Goal: Transaction & Acquisition: Purchase product/service

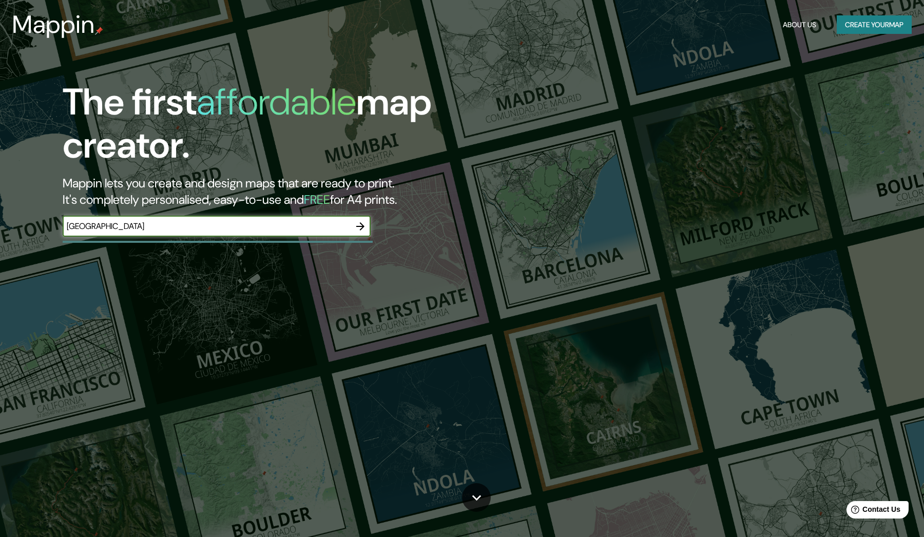
type input "Madrid"
click at [354, 226] on button "button" at bounding box center [360, 226] width 21 height 21
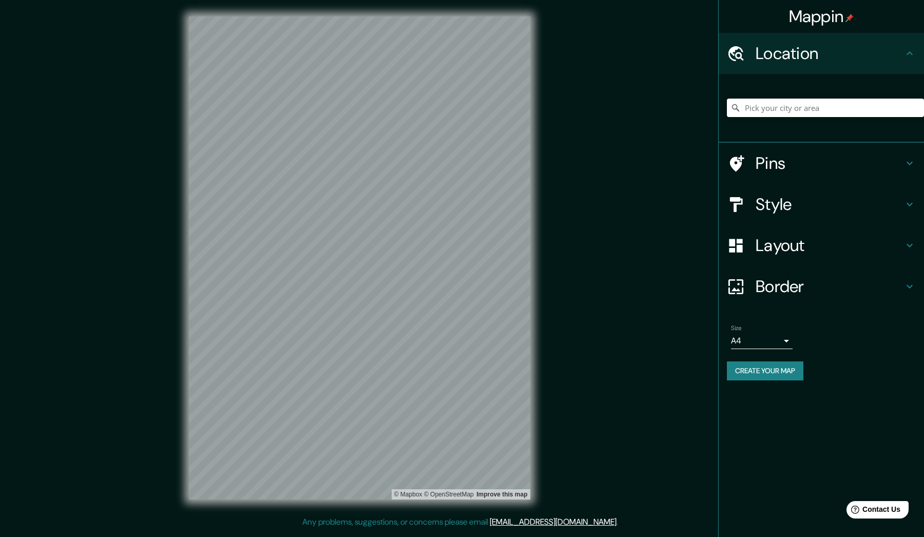
click at [820, 111] on input "Pick your city or area" at bounding box center [825, 108] width 197 height 18
click at [815, 107] on input "Madrid, Madrid, España" at bounding box center [825, 108] width 197 height 18
paste input "40°25'32.6"N 3°42'03.9"W"
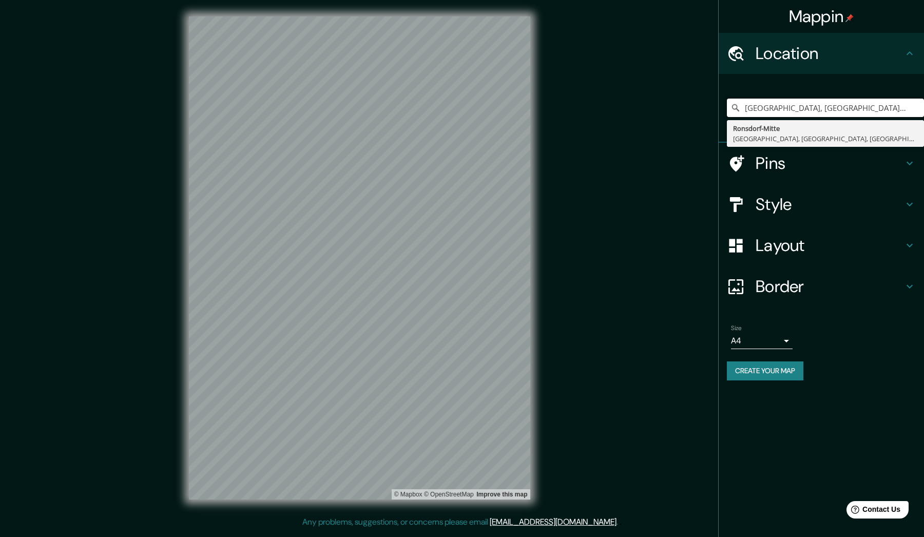
paste input "40°25'32.6"N 3°42'03.9"W"
click at [792, 106] on input "40°25'32.6"N 3°42'03.9"" at bounding box center [825, 108] width 197 height 18
type input "40°25'32.6" 3°42'03.9""
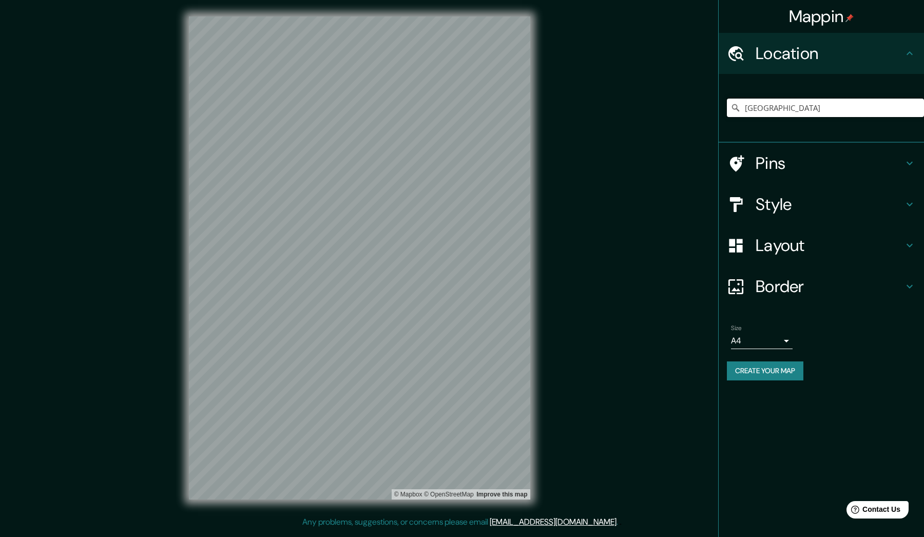
type input "madrid"
click at [842, 109] on input "Madrid, Madrid, España" at bounding box center [825, 108] width 197 height 18
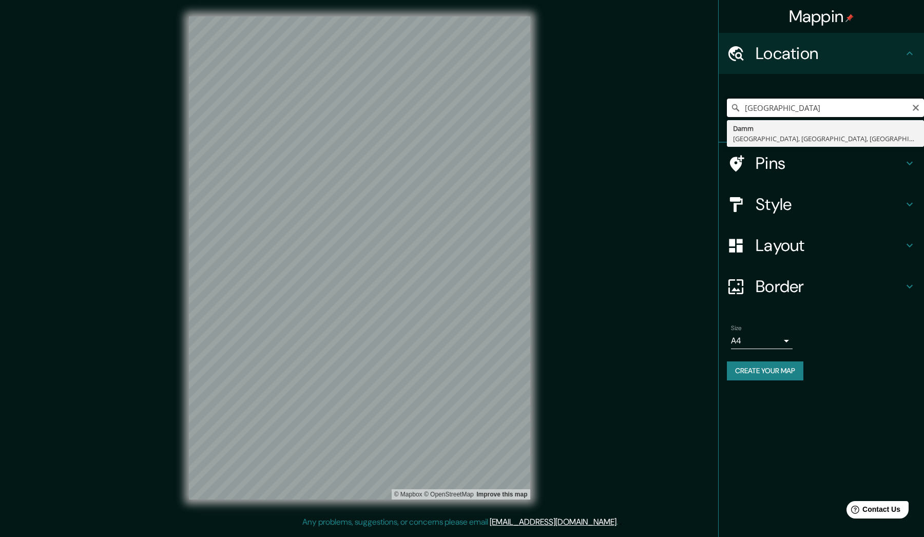
type input "Damm, Aschaffenburg, Baviera, Alemania"
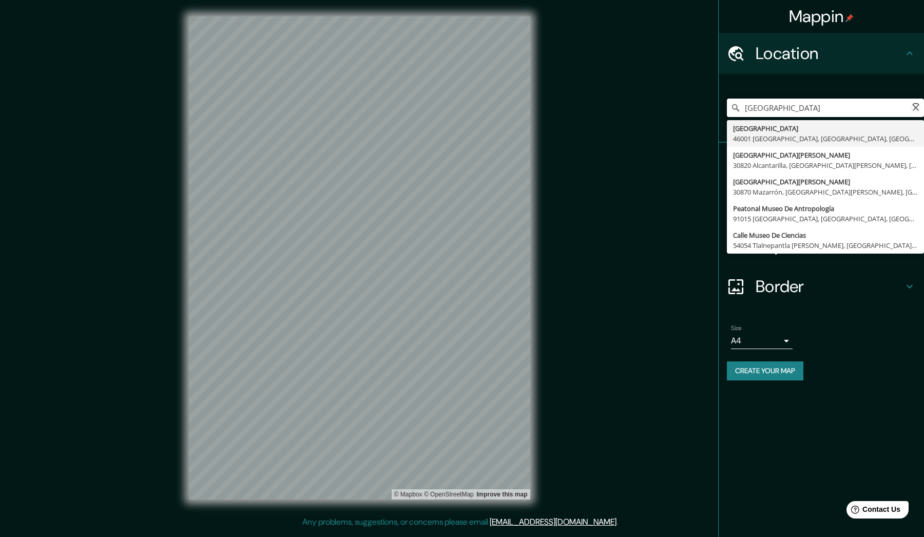
type input "museo de madrid"
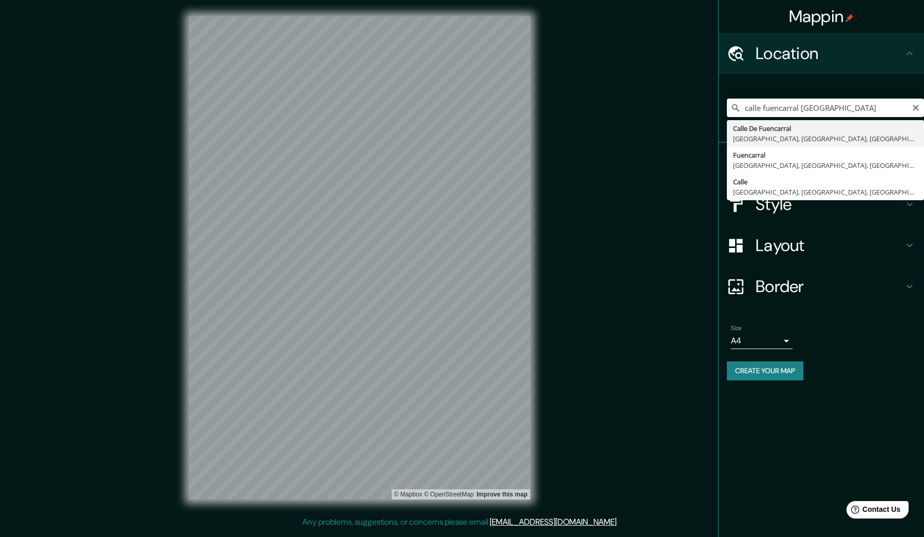
type input "Calle De Fuencarral, 28004 Madrid, Madrid, España"
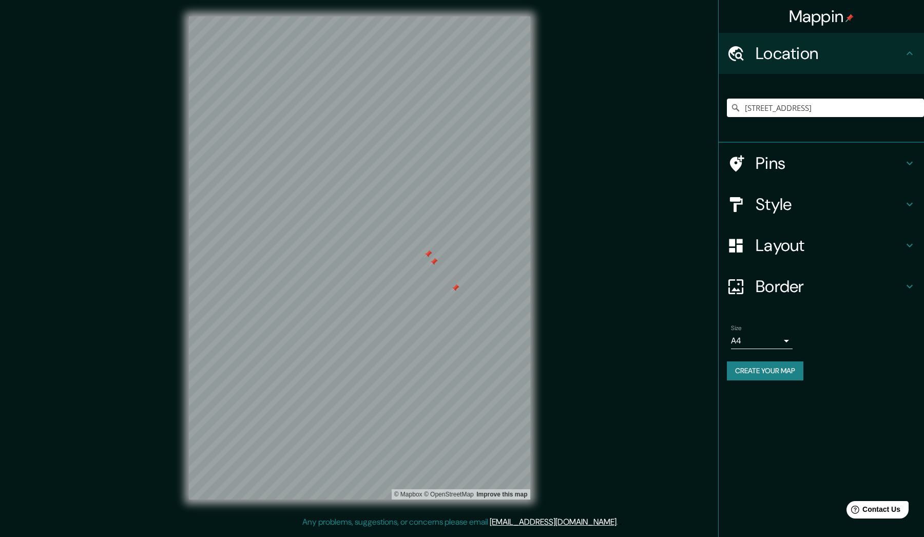
click at [828, 343] on div "Size A4 single" at bounding box center [821, 336] width 189 height 33
click at [434, 260] on div at bounding box center [434, 262] width 8 height 8
click at [430, 255] on div at bounding box center [428, 254] width 8 height 8
click at [453, 287] on div at bounding box center [455, 288] width 8 height 8
click at [794, 158] on h4 "Pins" at bounding box center [829, 163] width 148 height 21
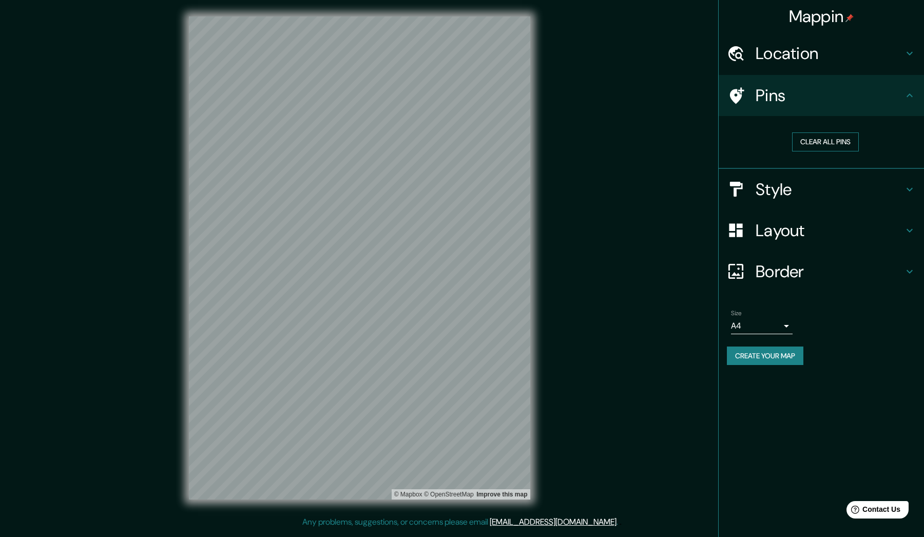
click at [840, 142] on button "Clear all pins" at bounding box center [825, 141] width 67 height 19
click at [777, 99] on h4 "Pins" at bounding box center [829, 95] width 148 height 21
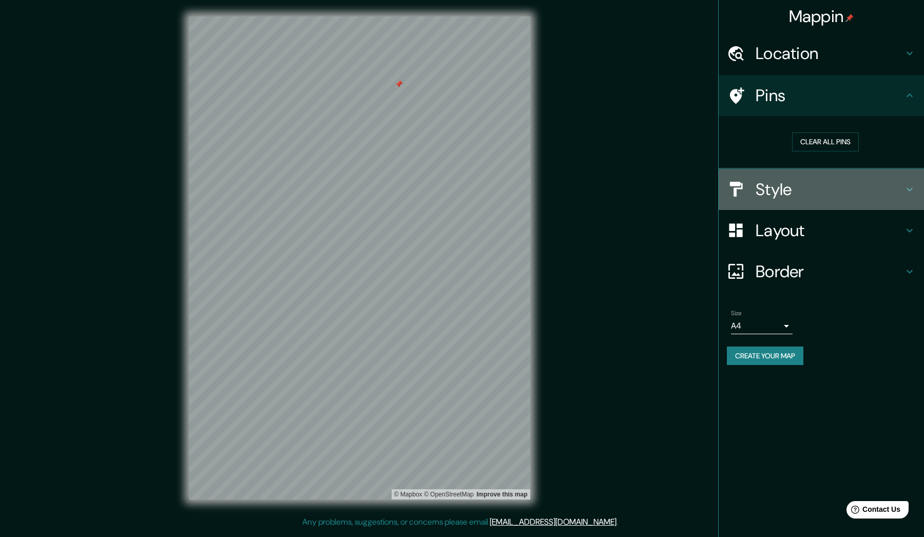
click at [835, 197] on h4 "Style" at bounding box center [829, 189] width 148 height 21
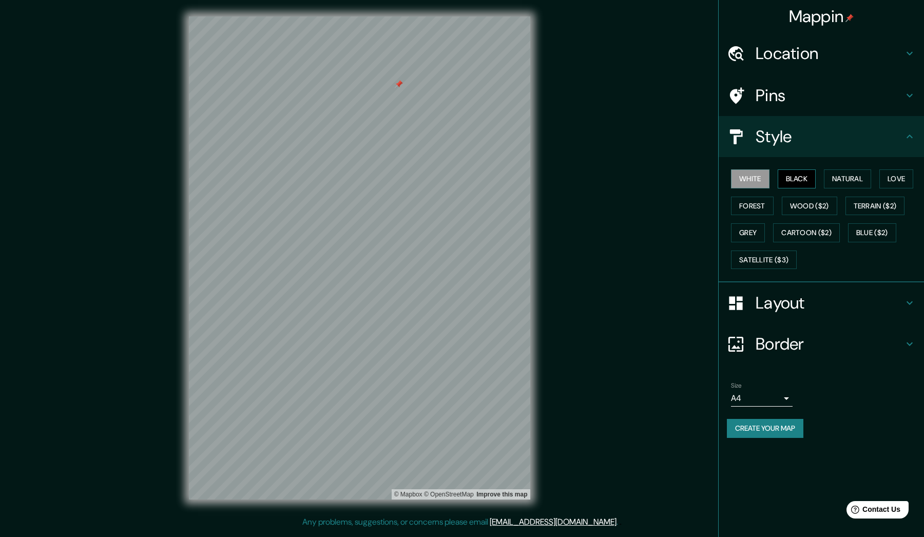
click at [805, 181] on button "Black" at bounding box center [797, 178] width 38 height 19
click at [791, 255] on button "Satellite ($3)" at bounding box center [764, 259] width 66 height 19
click at [878, 232] on button "Blue ($2)" at bounding box center [872, 232] width 48 height 19
click at [826, 227] on button "Cartoon ($2)" at bounding box center [806, 232] width 67 height 19
click at [885, 216] on div "White Black Natural Love Forest Wood ($2) Terrain ($2) Grey Cartoon ($2) Blue (…" at bounding box center [825, 219] width 197 height 108
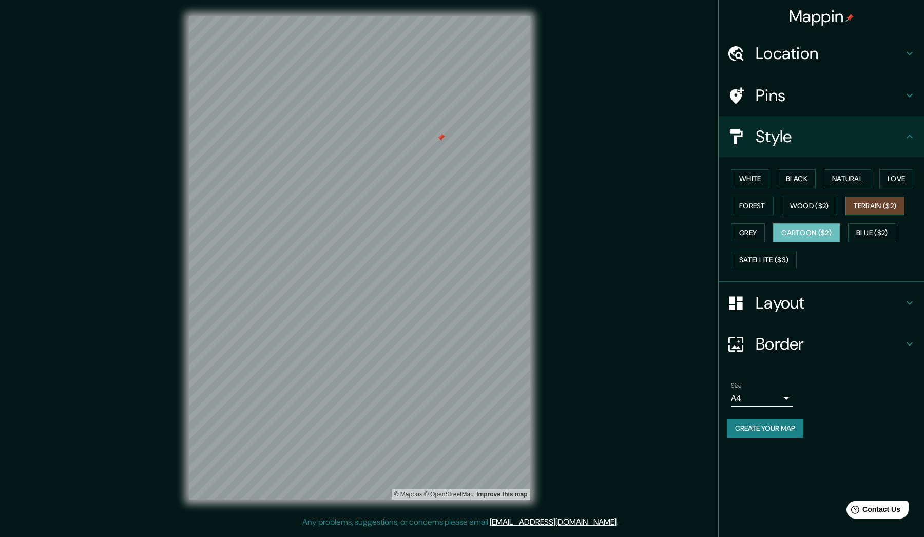
click at [877, 204] on button "Terrain ($2)" at bounding box center [875, 206] width 60 height 19
click at [796, 178] on button "Black" at bounding box center [797, 178] width 38 height 19
click at [768, 184] on button "White" at bounding box center [750, 178] width 38 height 19
click at [799, 180] on button "Black" at bounding box center [797, 178] width 38 height 19
click at [840, 180] on button "Natural" at bounding box center [847, 178] width 47 height 19
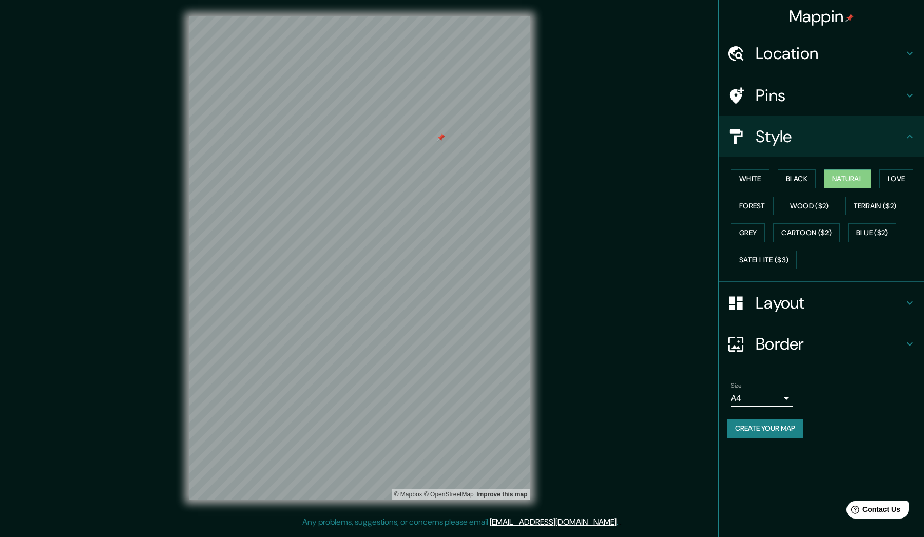
click at [878, 181] on div "White Black Natural Love Forest Wood ($2) Terrain ($2) Grey Cartoon ($2) Blue (…" at bounding box center [825, 219] width 197 height 108
click at [907, 179] on button "Love" at bounding box center [896, 178] width 34 height 19
click at [754, 197] on button "Forest" at bounding box center [752, 206] width 43 height 19
click at [799, 180] on button "Black" at bounding box center [797, 178] width 38 height 19
click at [791, 296] on h4 "Layout" at bounding box center [829, 303] width 148 height 21
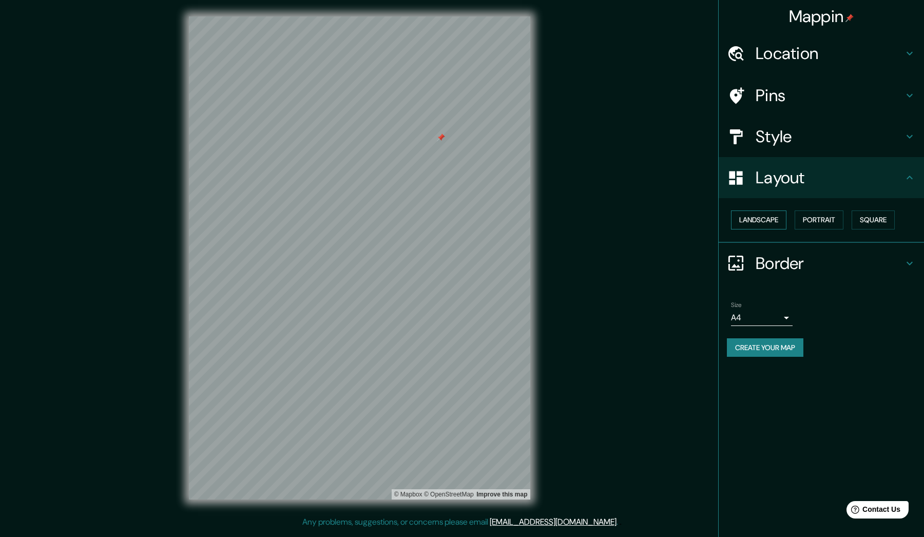
click at [772, 219] on button "Landscape" at bounding box center [758, 219] width 55 height 19
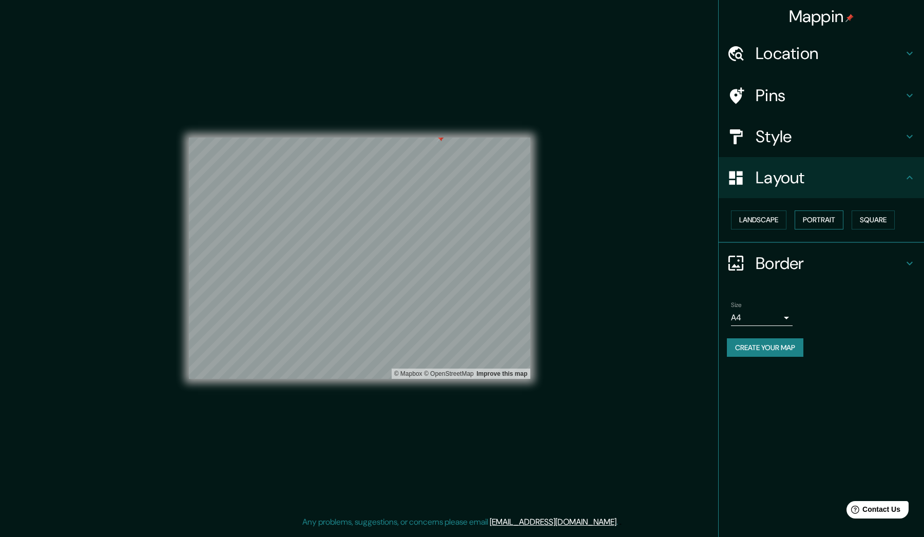
click at [809, 219] on button "Portrait" at bounding box center [818, 219] width 49 height 19
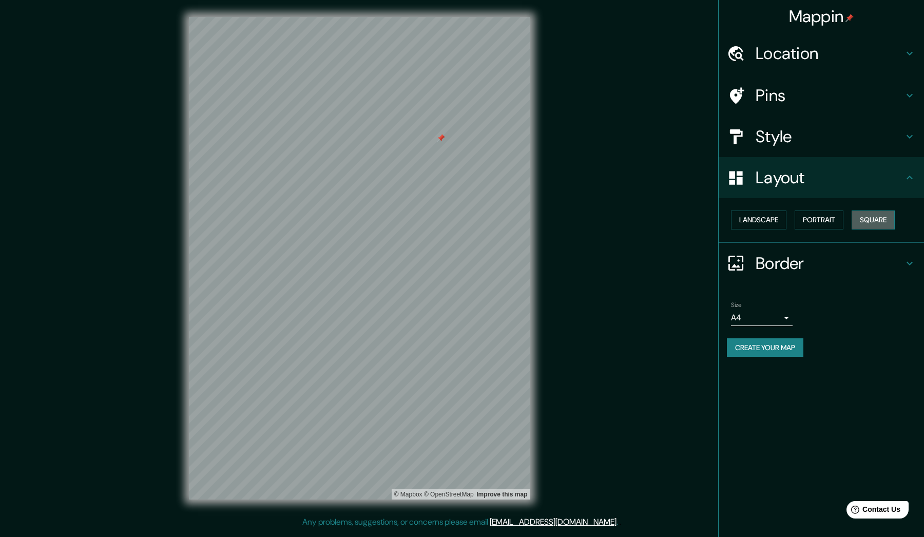
click at [868, 216] on button "Square" at bounding box center [872, 219] width 43 height 19
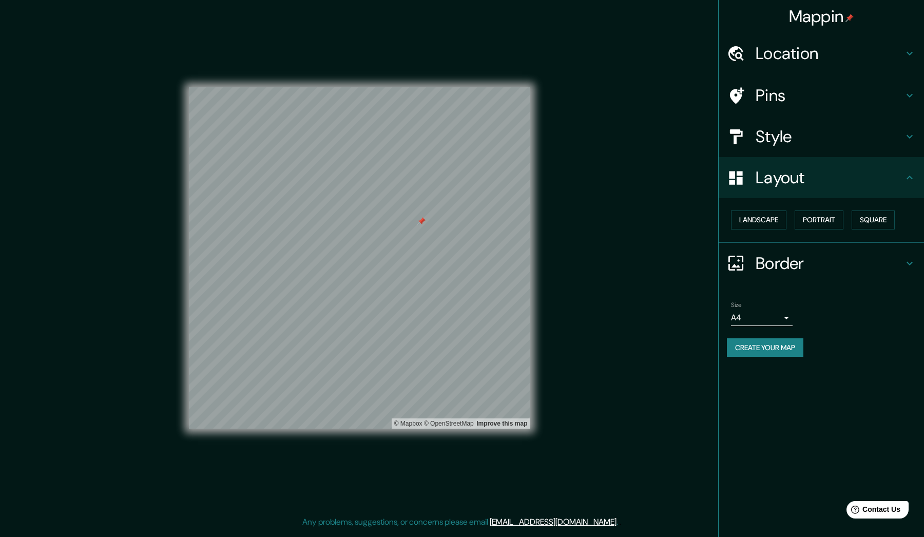
click at [784, 318] on body "Mappin Location Calle De Fuencarral, 28004 Madrid, Madrid, España Pins Style La…" at bounding box center [462, 268] width 924 height 537
click at [784, 318] on div at bounding box center [462, 268] width 924 height 537
click at [774, 214] on button "Landscape" at bounding box center [758, 219] width 55 height 19
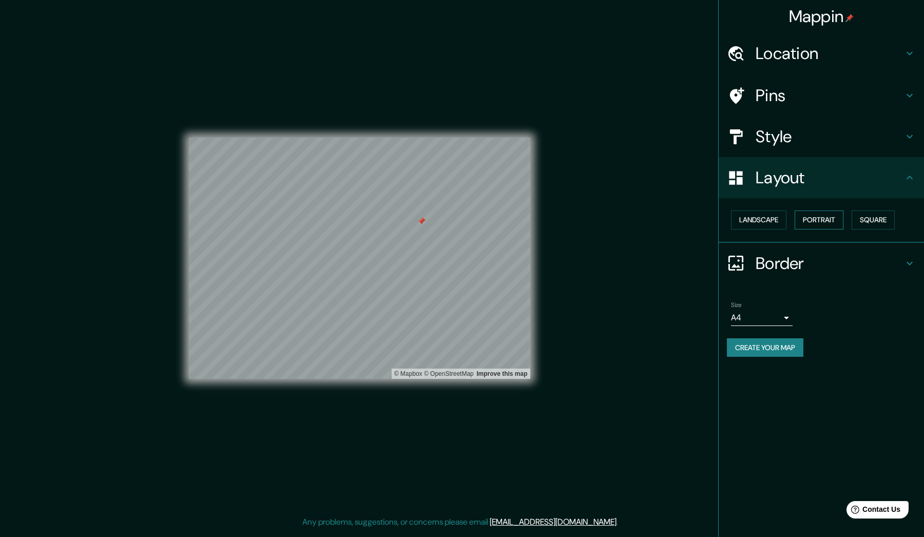
click at [830, 212] on button "Portrait" at bounding box center [818, 219] width 49 height 19
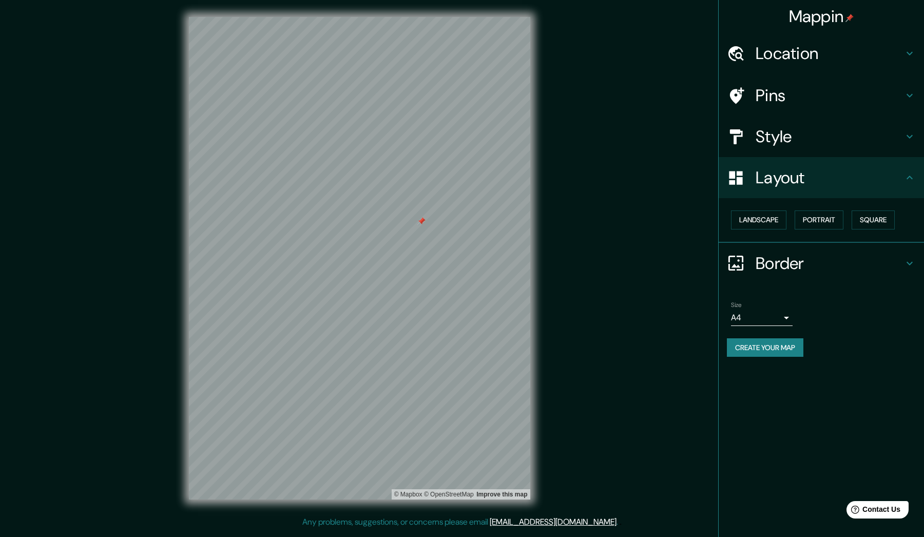
click at [804, 132] on h4 "Style" at bounding box center [829, 136] width 148 height 21
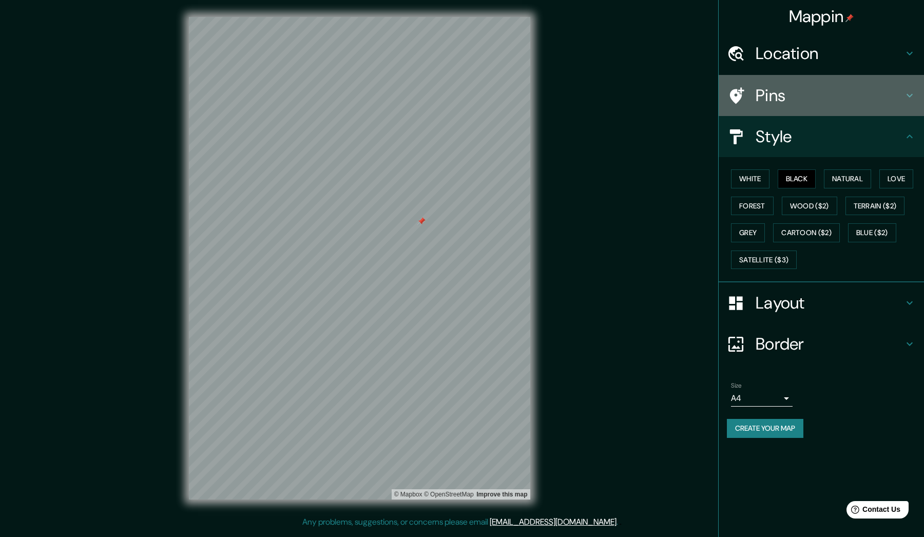
click at [804, 109] on div "Pins" at bounding box center [820, 95] width 205 height 41
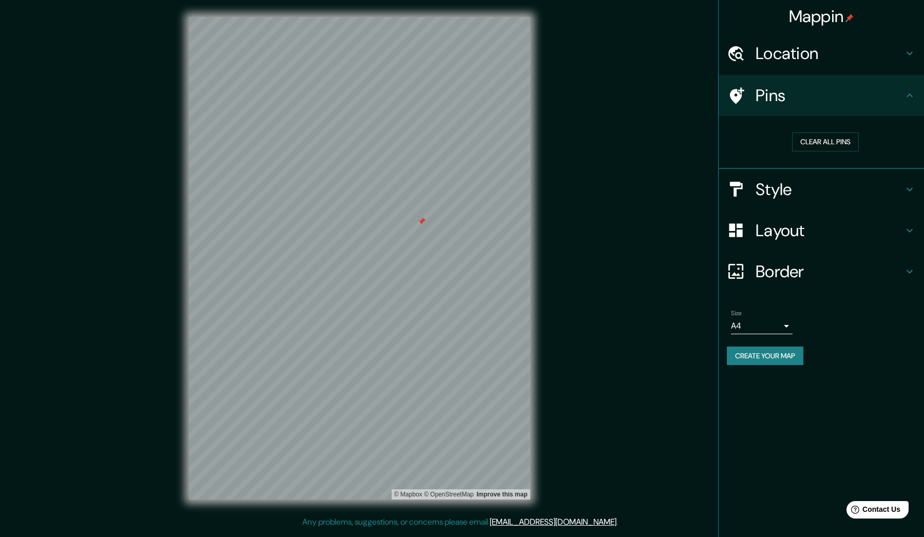
click at [815, 53] on h4 "Location" at bounding box center [829, 53] width 148 height 21
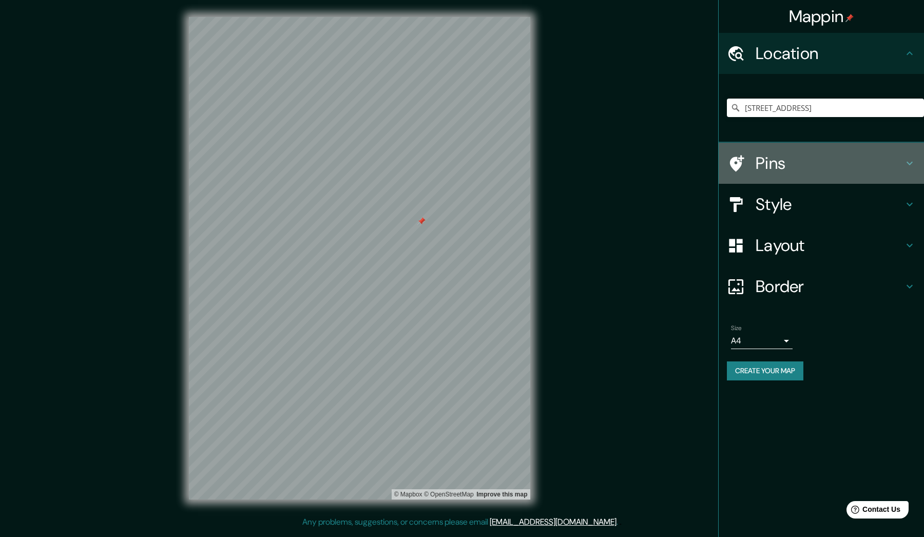
click at [793, 162] on h4 "Pins" at bounding box center [829, 163] width 148 height 21
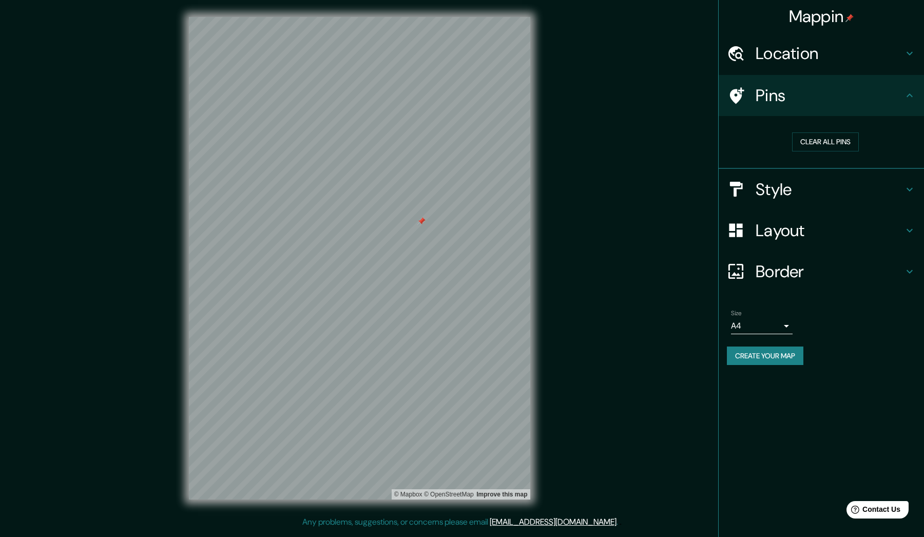
click at [423, 221] on div at bounding box center [421, 221] width 8 height 8
click at [785, 359] on button "Create your map" at bounding box center [765, 355] width 76 height 19
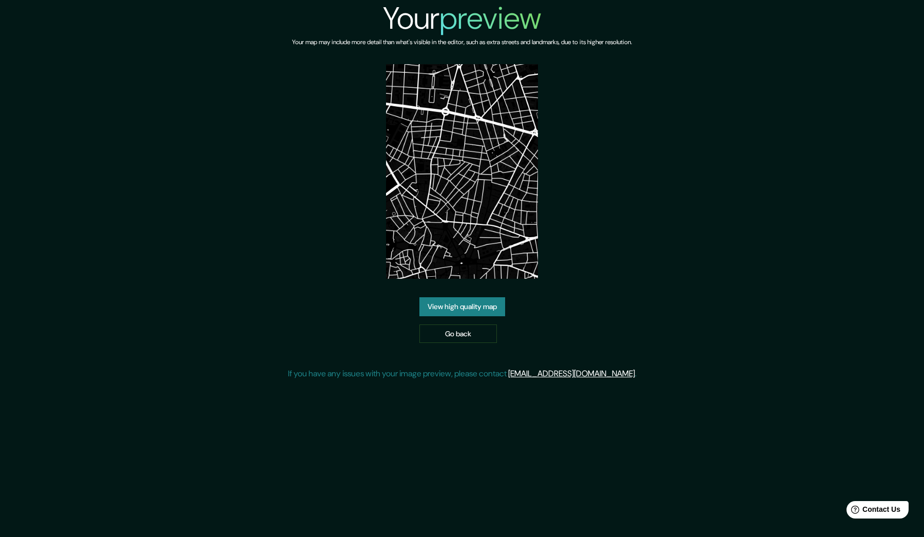
click at [481, 313] on link "View high quality map" at bounding box center [462, 306] width 86 height 19
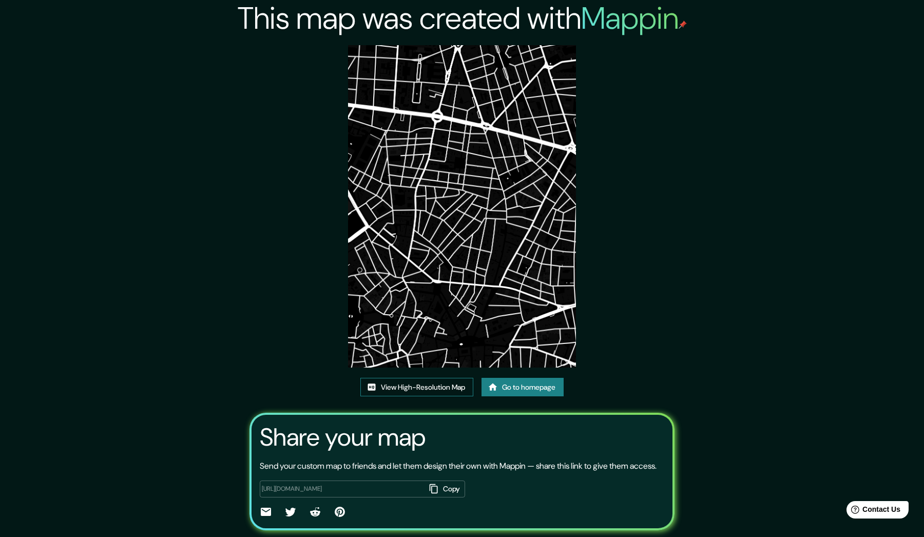
click at [451, 384] on link "View High-Resolution Map" at bounding box center [416, 387] width 113 height 19
